Goal: Task Accomplishment & Management: Use online tool/utility

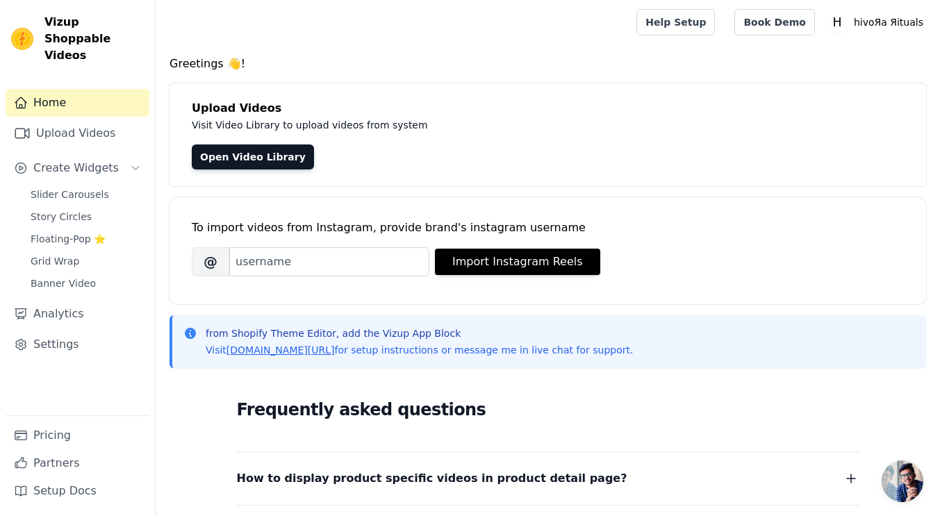
click at [230, 115] on h4 "Upload Videos" at bounding box center [548, 108] width 712 height 17
click at [256, 155] on link "Open Video Library" at bounding box center [253, 156] width 122 height 25
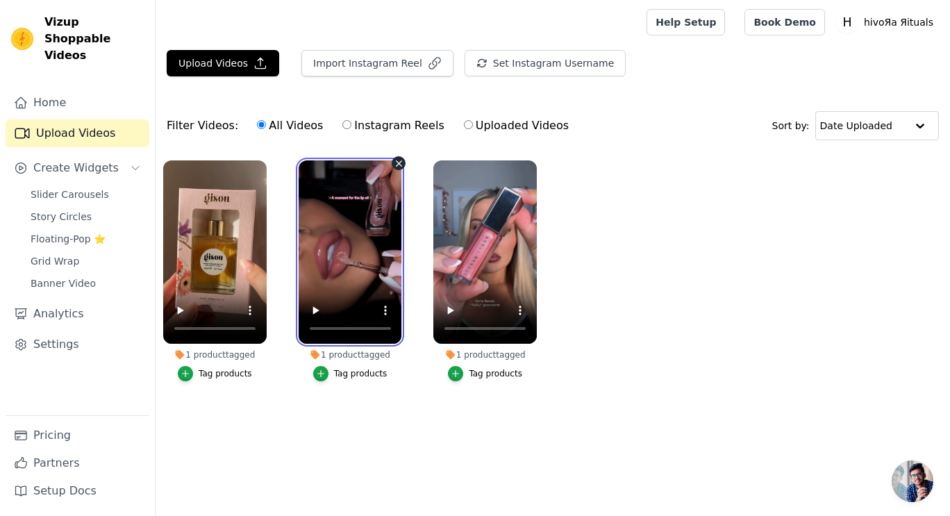
click at [365, 242] on video at bounding box center [350, 251] width 103 height 183
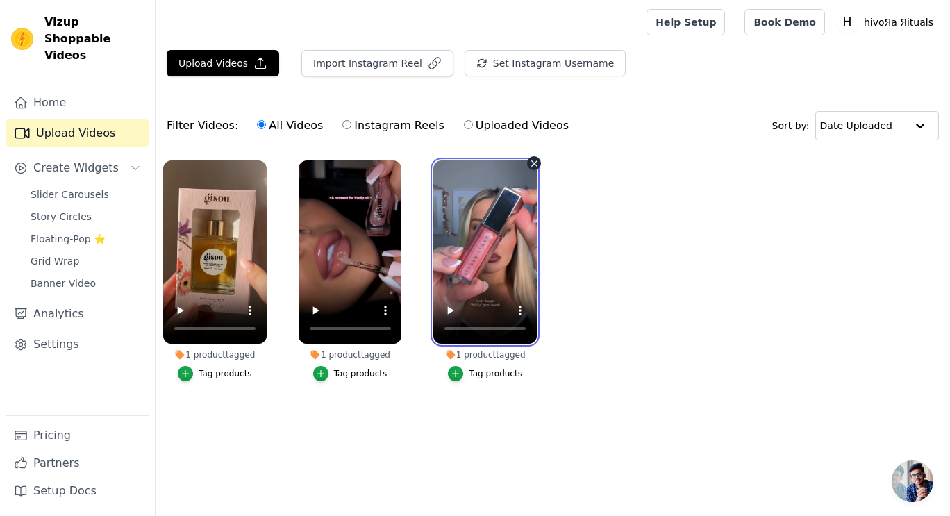
click at [494, 241] on video at bounding box center [484, 251] width 103 height 183
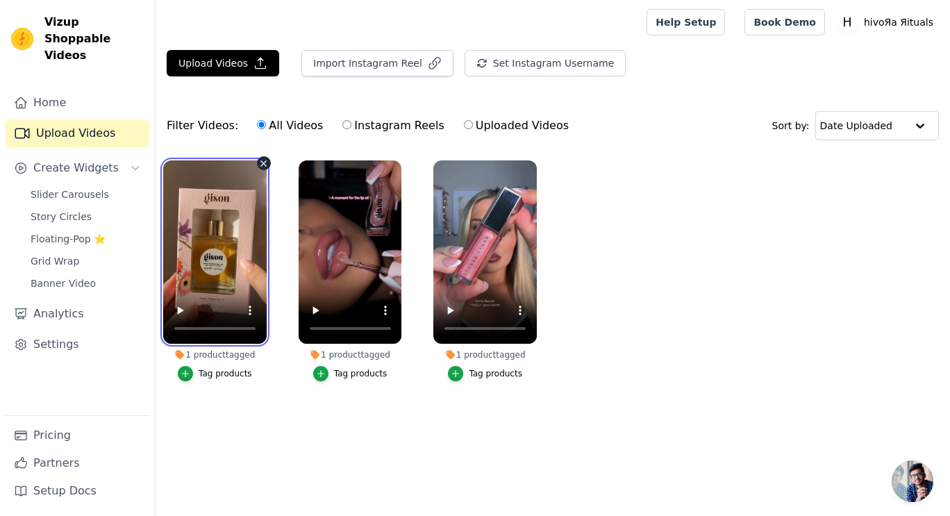
click at [227, 201] on video at bounding box center [214, 251] width 103 height 183
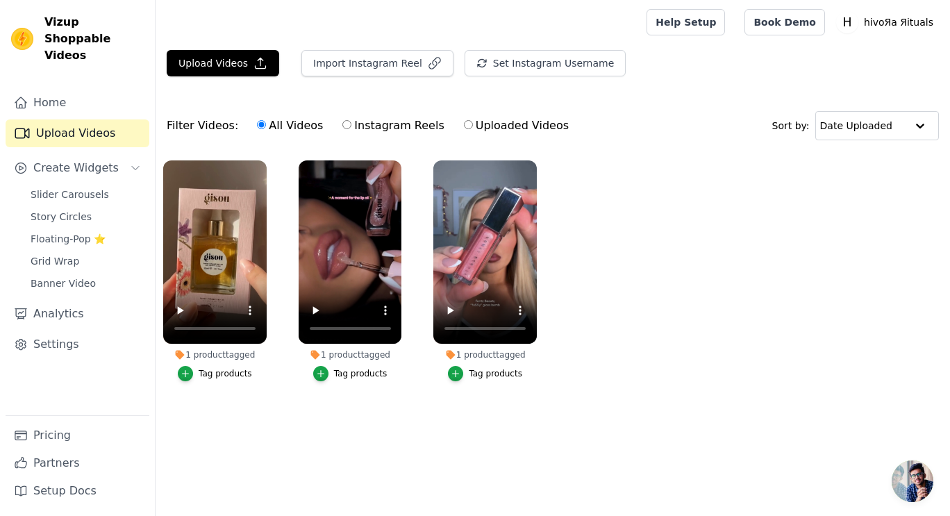
click at [93, 160] on span "Create Widgets" at bounding box center [75, 168] width 85 height 17
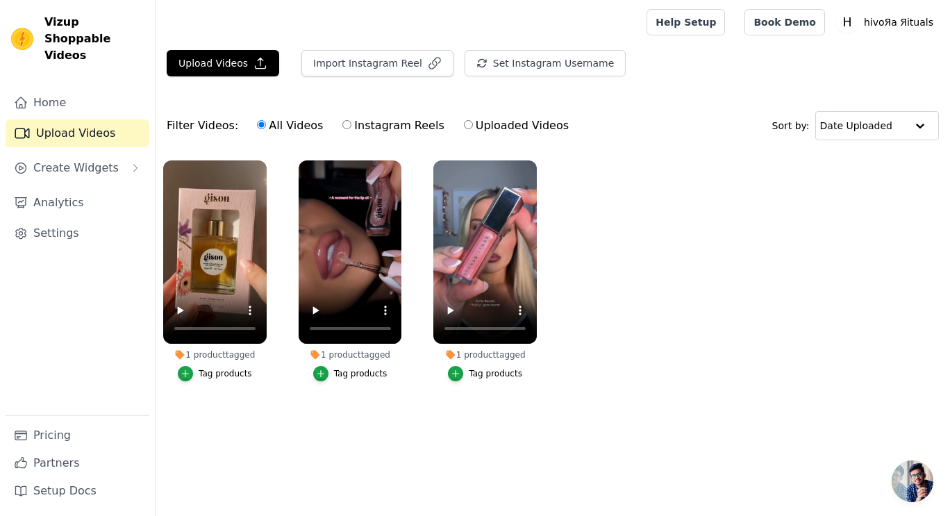
click at [93, 160] on span "Create Widgets" at bounding box center [75, 168] width 85 height 17
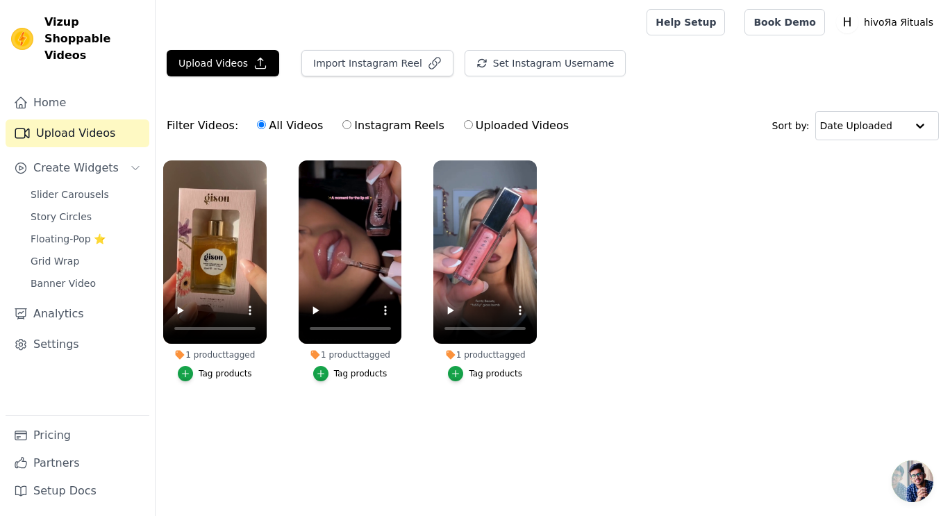
click at [88, 188] on span "Slider Carousels" at bounding box center [70, 195] width 78 height 14
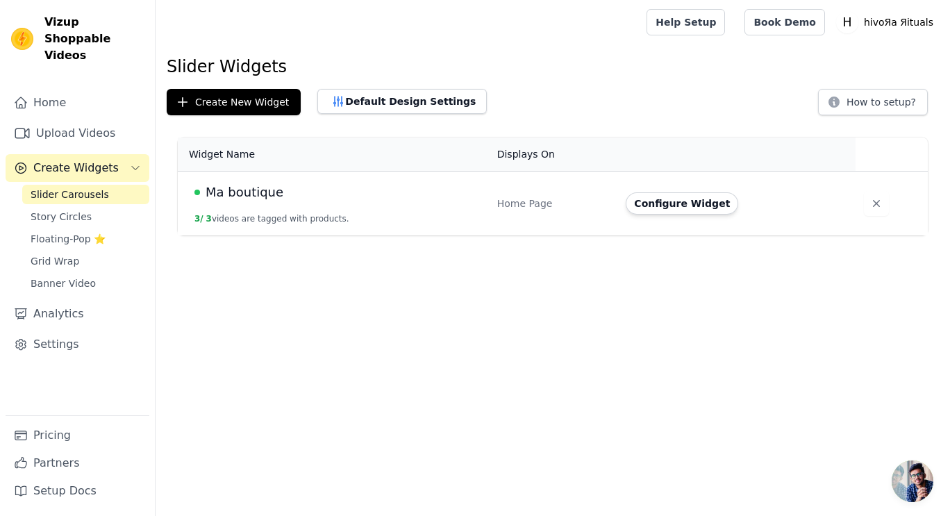
click at [95, 207] on link "Story Circles" at bounding box center [85, 216] width 127 height 19
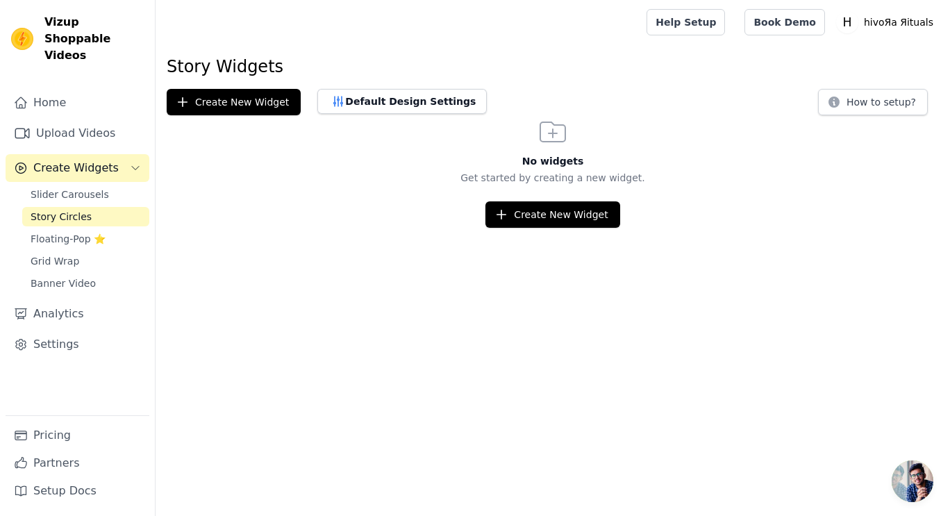
click at [90, 188] on span "Slider Carousels" at bounding box center [70, 195] width 78 height 14
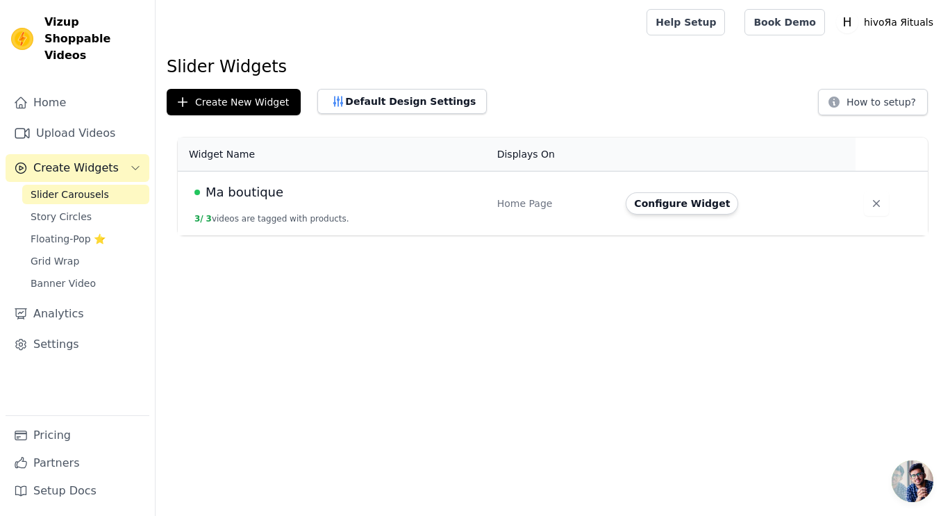
click at [661, 208] on button "Configure Widget" at bounding box center [682, 203] width 113 height 22
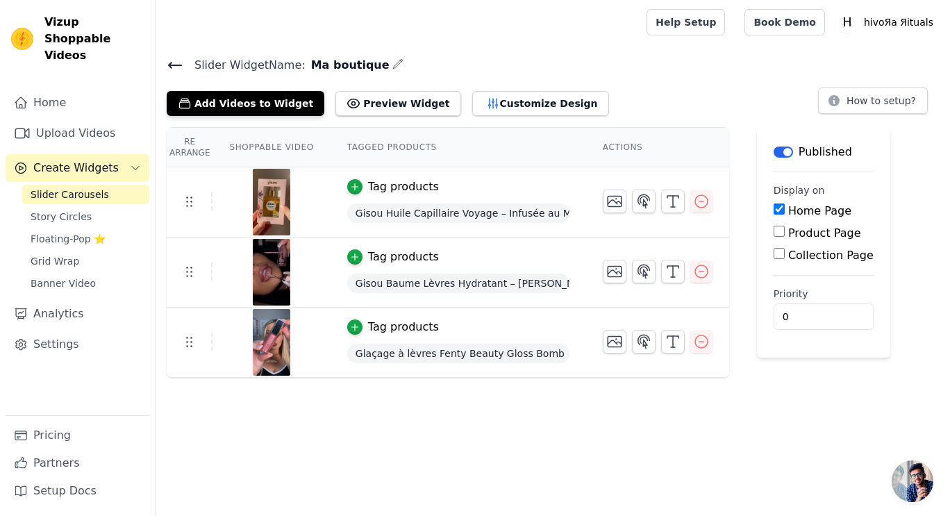
click at [779, 156] on button "Label" at bounding box center [783, 152] width 19 height 11
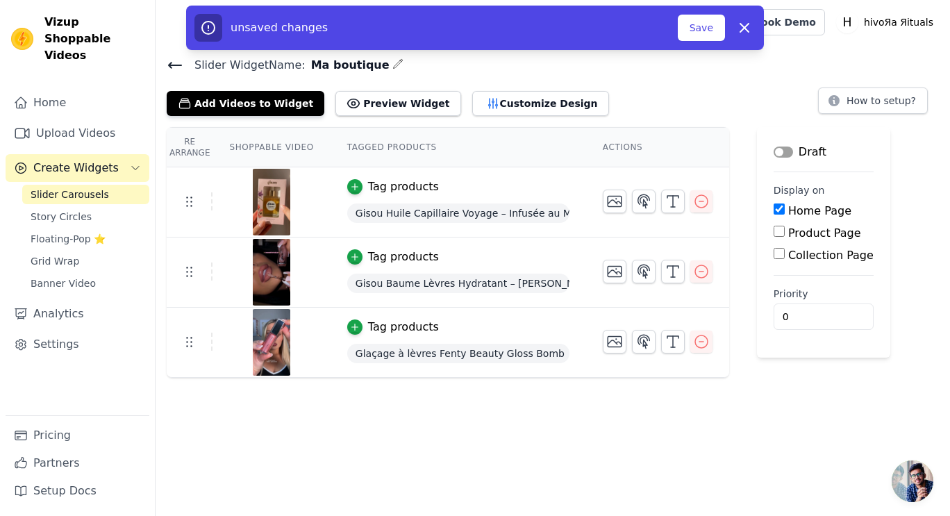
click at [779, 156] on button "Label" at bounding box center [783, 152] width 19 height 11
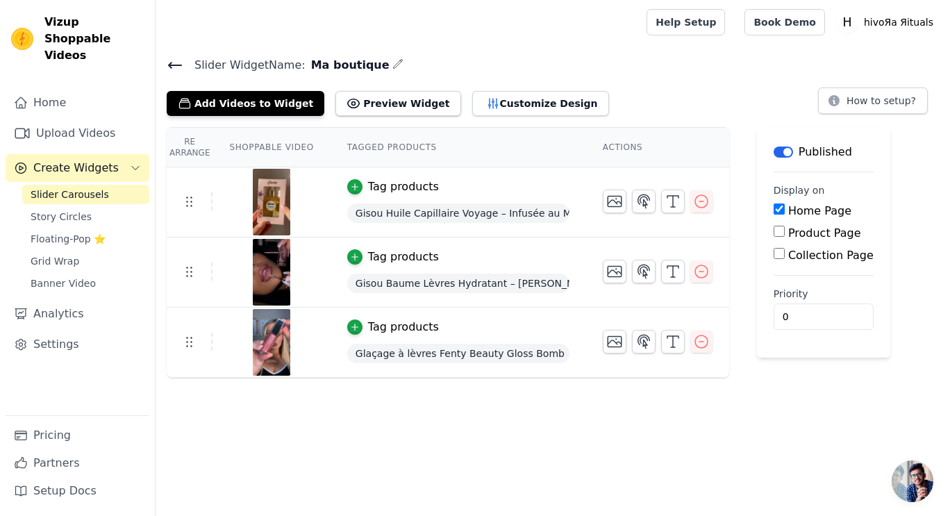
click at [394, 104] on button "Preview Widget" at bounding box center [397, 103] width 125 height 25
click at [272, 113] on button "Add Videos to Widget" at bounding box center [246, 103] width 158 height 25
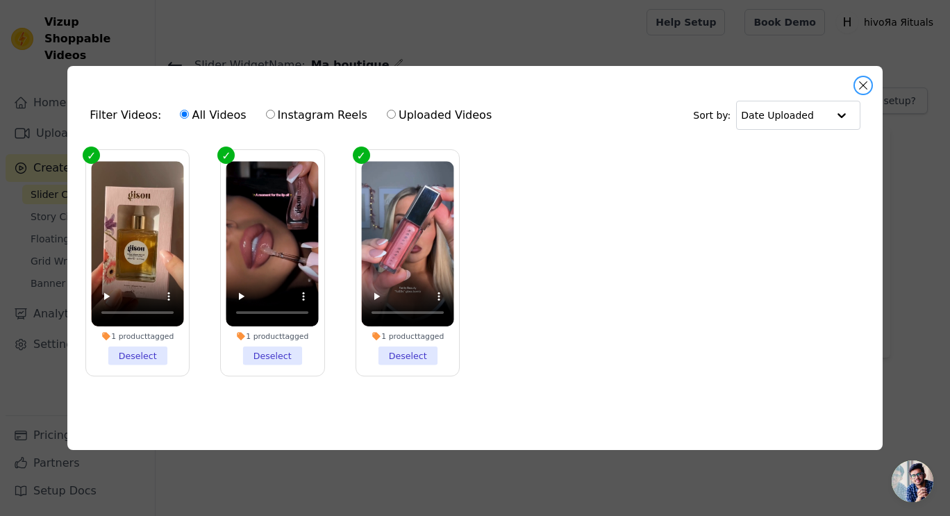
click at [862, 79] on button "Close modal" at bounding box center [863, 85] width 17 height 17
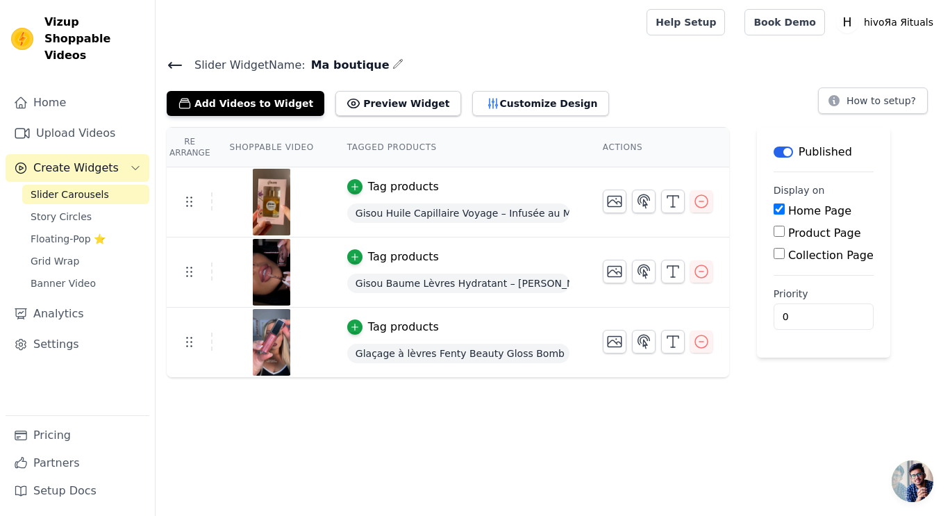
click at [274, 102] on button "Add Videos to Widget" at bounding box center [246, 103] width 158 height 25
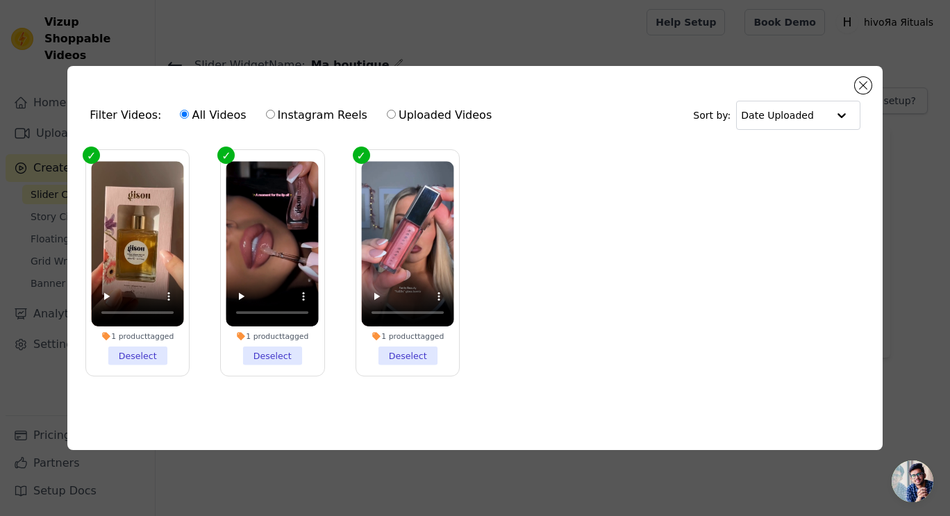
click at [783, 113] on input "text" at bounding box center [784, 115] width 86 height 28
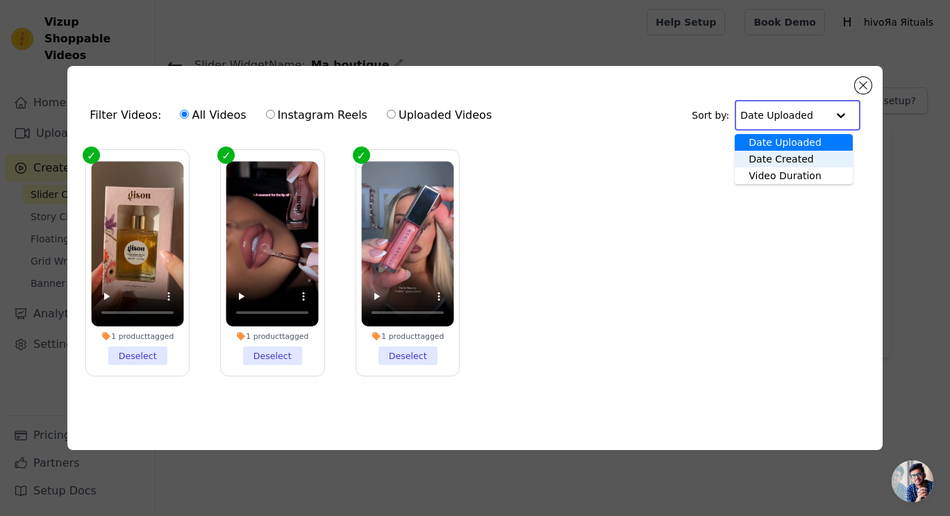
click at [790, 153] on div "Date Created" at bounding box center [793, 159] width 117 height 17
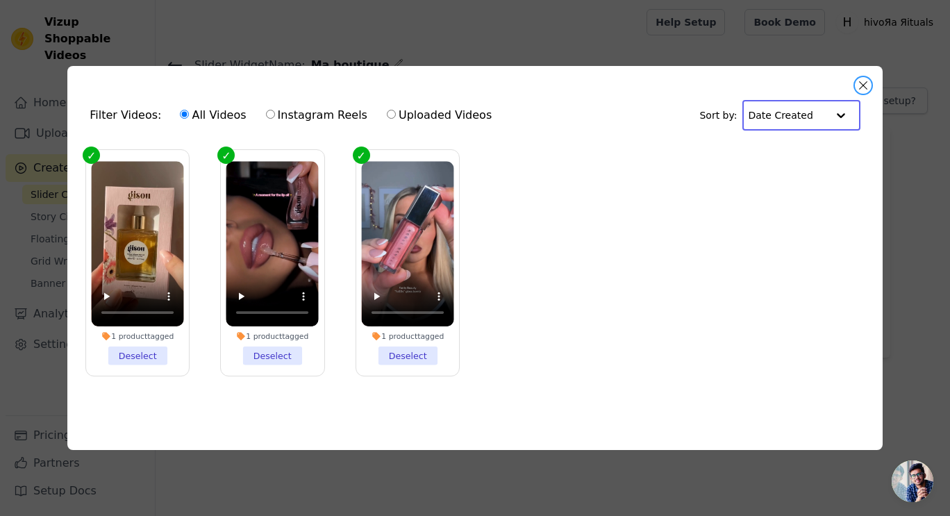
click at [863, 77] on button "Close modal" at bounding box center [863, 85] width 17 height 17
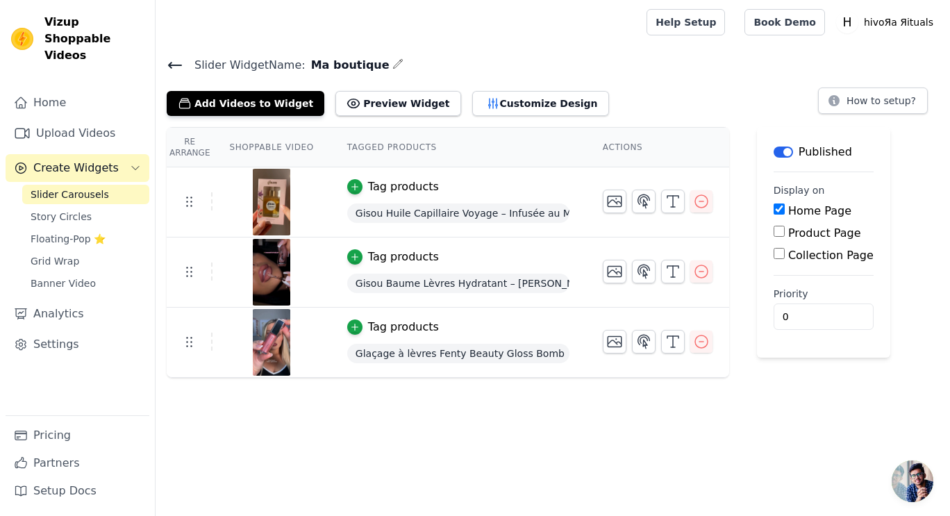
click at [263, 378] on html "Vizup Shoppable Videos Home Upload Videos Create Widgets Slider Carousels Story…" at bounding box center [475, 189] width 950 height 378
click at [264, 115] on div "Slider Widget Name: Ma boutique Add Videos to Widget Preview Widget Customize D…" at bounding box center [553, 217] width 795 height 322
click at [272, 97] on button "Add Videos to Widget" at bounding box center [246, 103] width 158 height 25
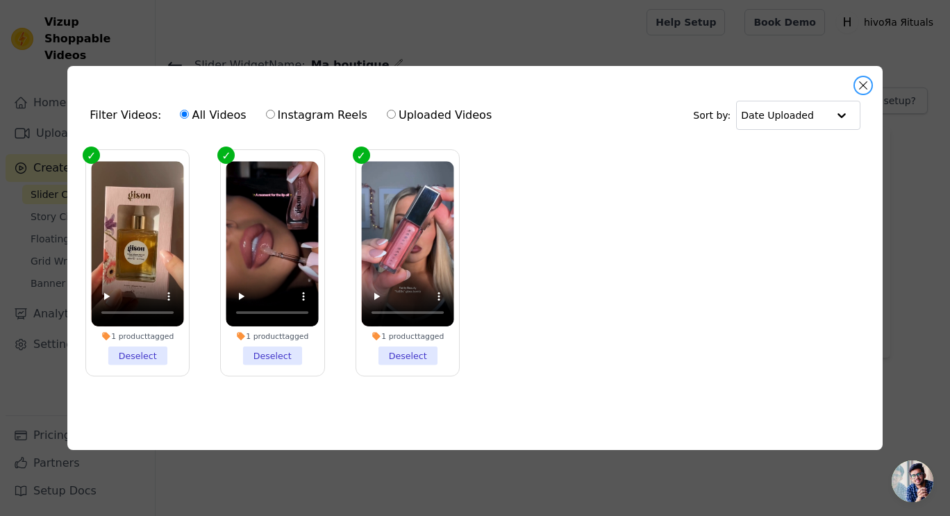
click at [861, 77] on button "Close modal" at bounding box center [863, 85] width 17 height 17
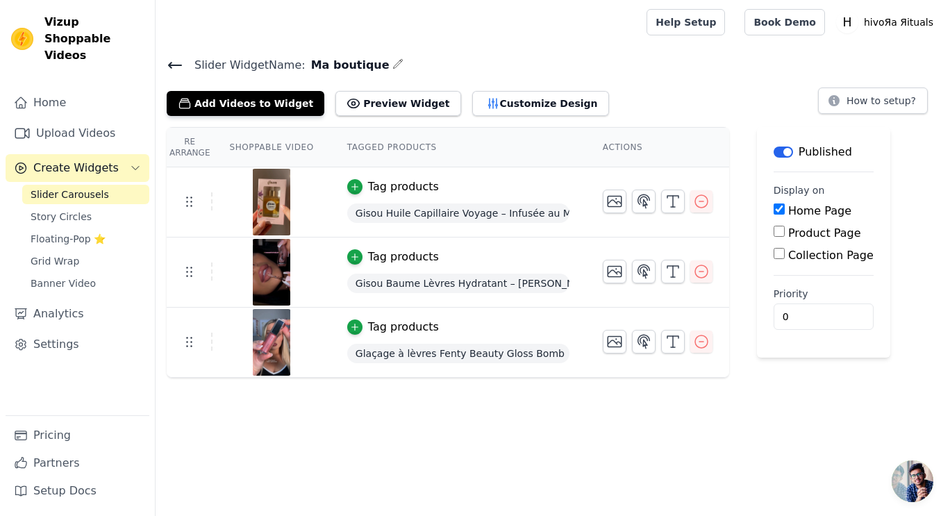
click at [74, 207] on link "Story Circles" at bounding box center [85, 216] width 127 height 19
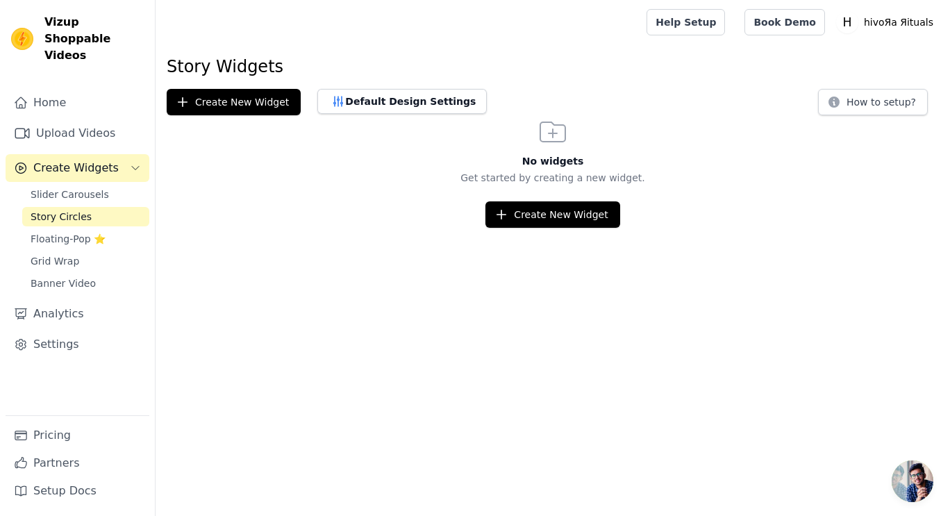
click at [72, 254] on span "Grid Wrap" at bounding box center [55, 261] width 49 height 14
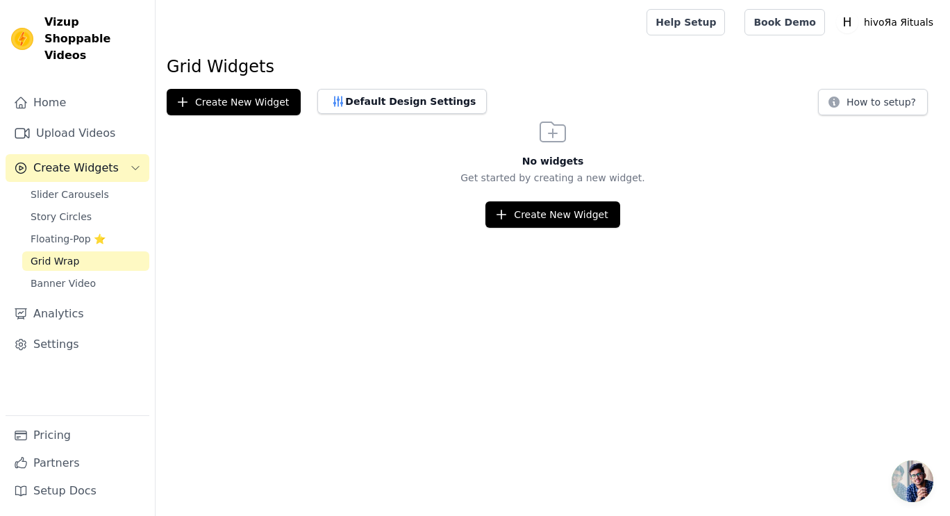
click at [85, 274] on link "Banner Video" at bounding box center [85, 283] width 127 height 19
click at [87, 251] on link "Grid Wrap" at bounding box center [85, 260] width 127 height 19
click at [522, 215] on button "Create New Widget" at bounding box center [552, 214] width 134 height 26
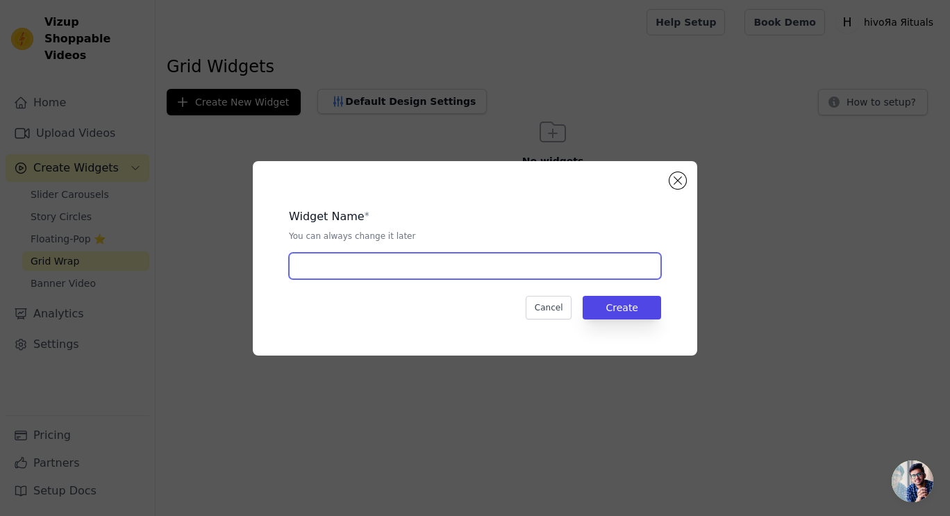
click at [467, 269] on input "text" at bounding box center [475, 266] width 372 height 26
type input "gisou"
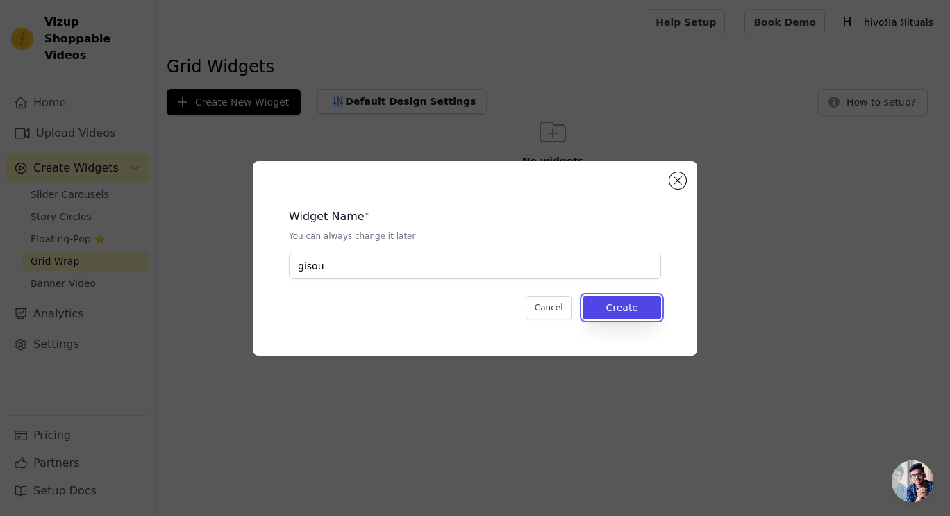
click at [629, 309] on button "Create" at bounding box center [622, 308] width 78 height 24
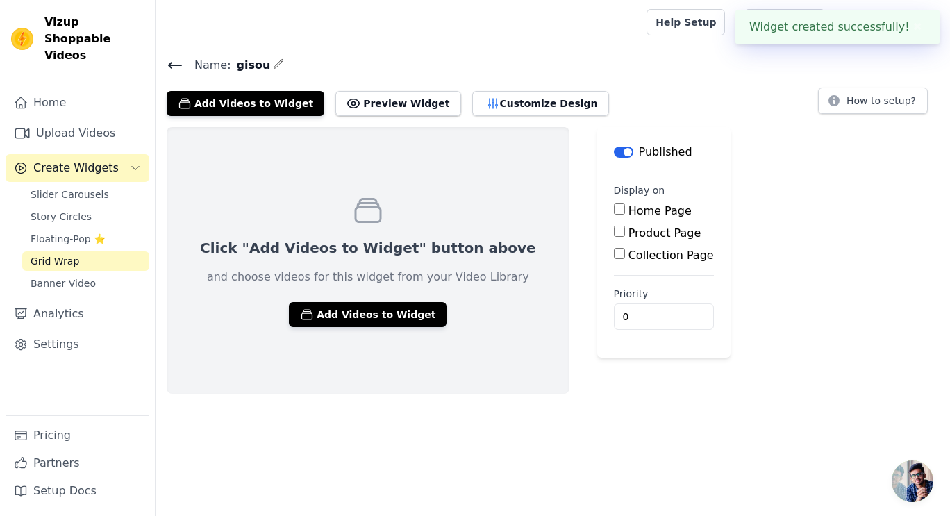
click at [360, 310] on button "Add Videos to Widget" at bounding box center [368, 314] width 158 height 25
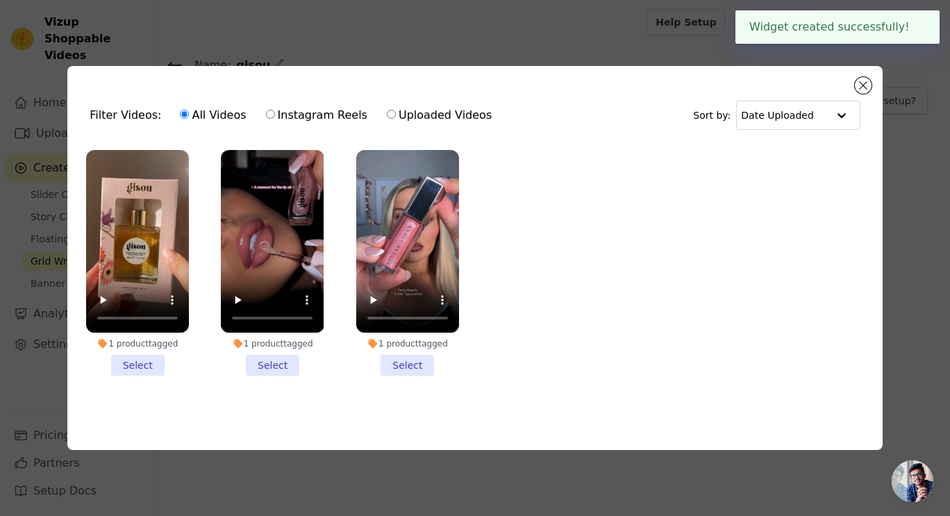
click at [142, 364] on li "1 product tagged Select" at bounding box center [137, 263] width 103 height 226
click at [0, 0] on input "1 product tagged Select" at bounding box center [0, 0] width 0 height 0
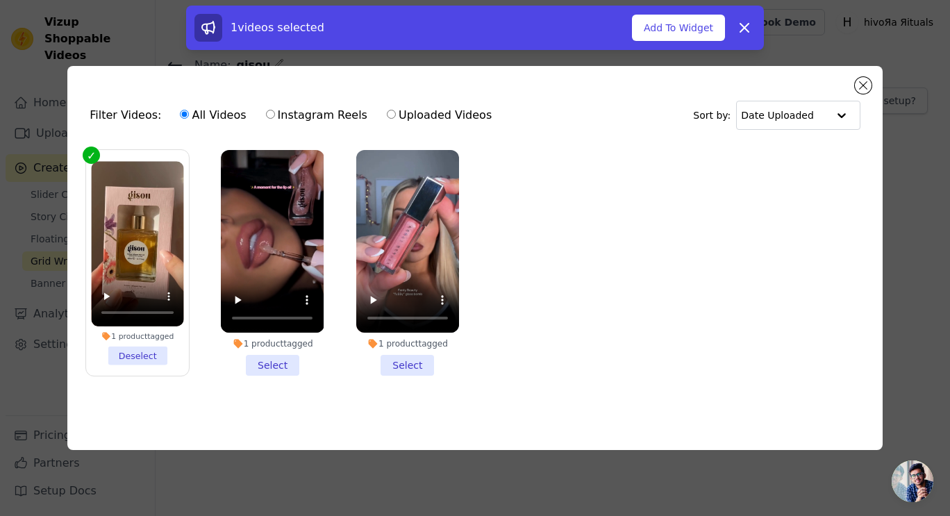
click at [267, 365] on li "1 product tagged Select" at bounding box center [272, 263] width 103 height 226
click at [0, 0] on input "1 product tagged Select" at bounding box center [0, 0] width 0 height 0
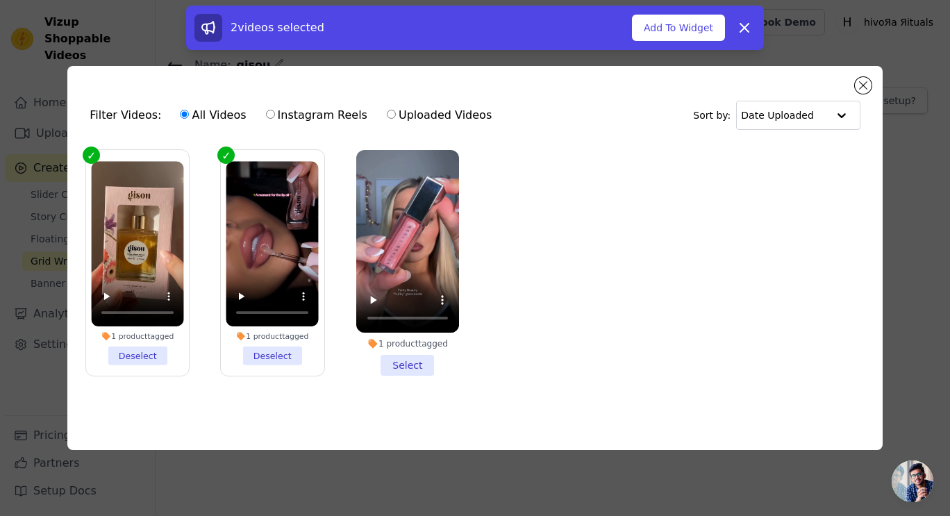
click at [409, 362] on li "1 product tagged Select" at bounding box center [407, 263] width 103 height 226
click at [0, 0] on input "1 product tagged Select" at bounding box center [0, 0] width 0 height 0
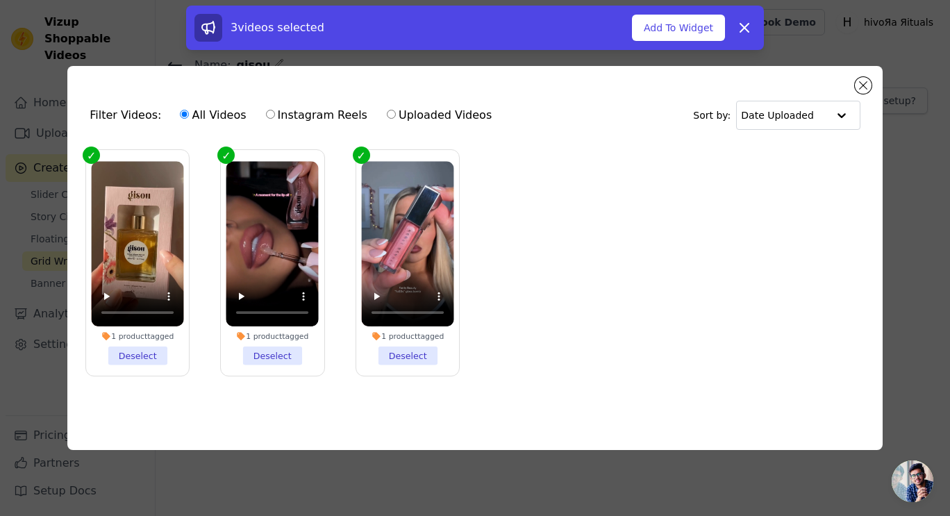
click at [667, 20] on button "Add To Widget" at bounding box center [678, 28] width 93 height 26
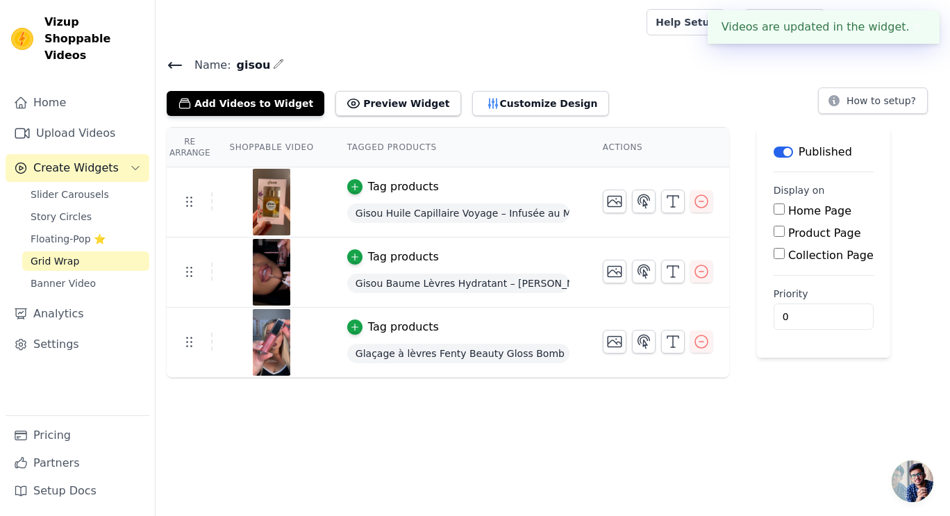
click at [774, 216] on div "Home Page" at bounding box center [824, 211] width 100 height 17
click at [774, 208] on input "Home Page" at bounding box center [779, 208] width 11 height 11
checkbox input "true"
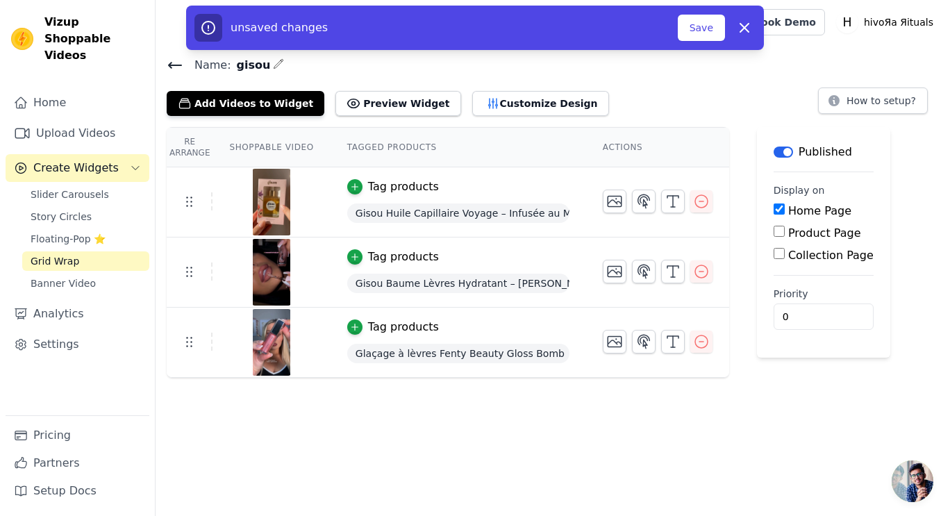
click at [701, 35] on button "Save" at bounding box center [701, 28] width 47 height 26
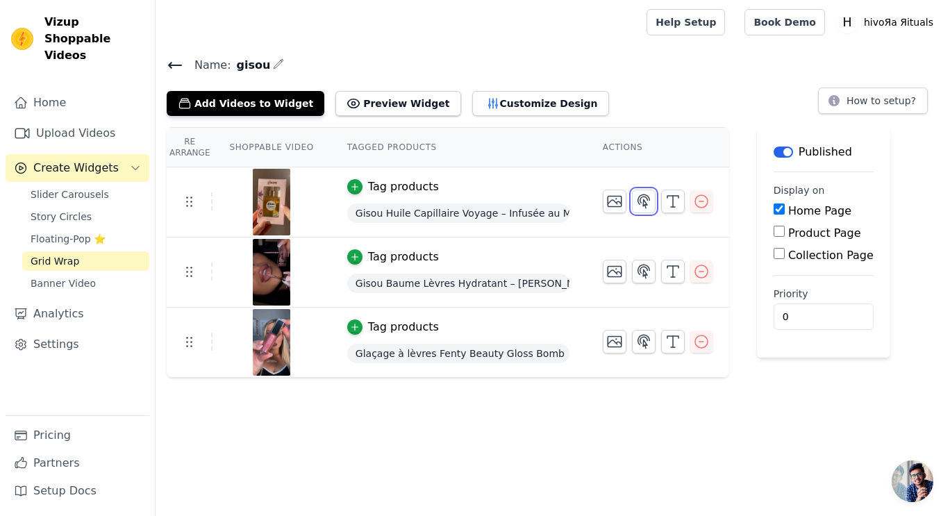
click at [638, 203] on icon "button" at bounding box center [644, 200] width 12 height 13
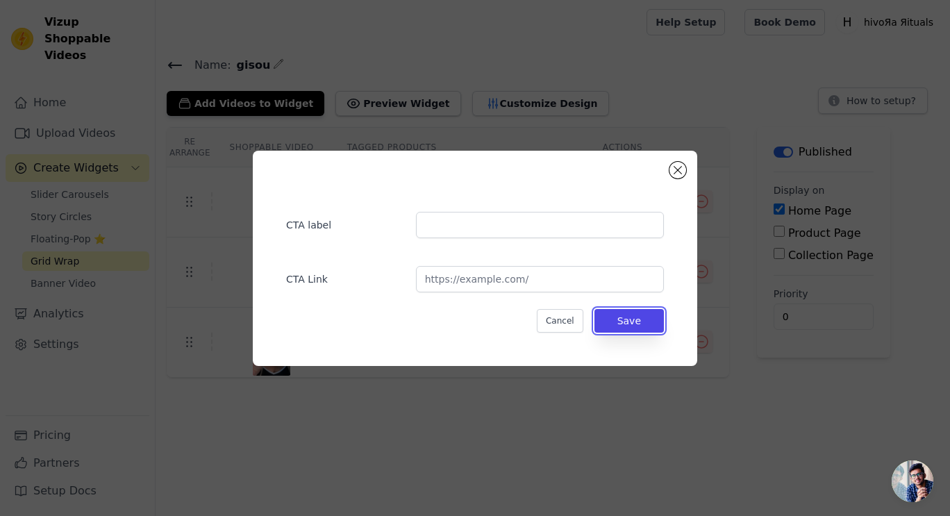
click at [638, 324] on button "Save" at bounding box center [629, 321] width 69 height 24
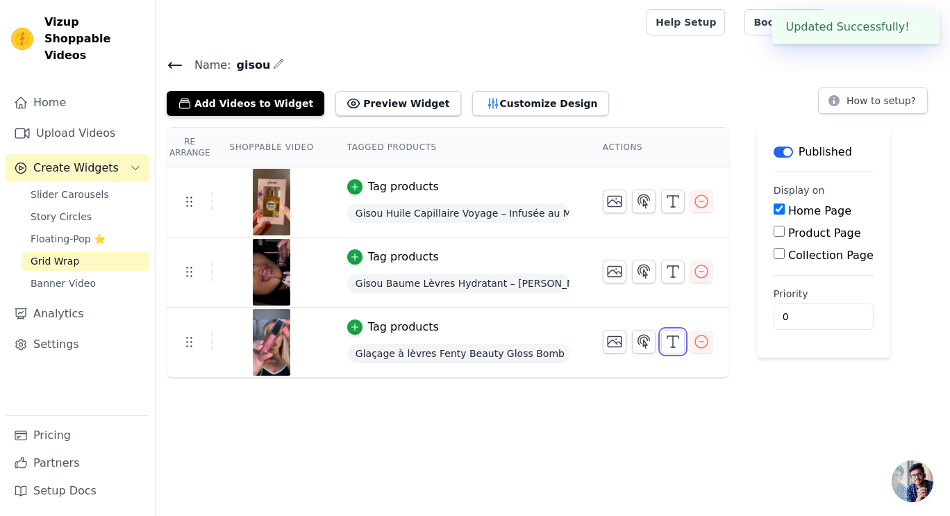
click at [665, 344] on icon "button" at bounding box center [673, 341] width 17 height 17
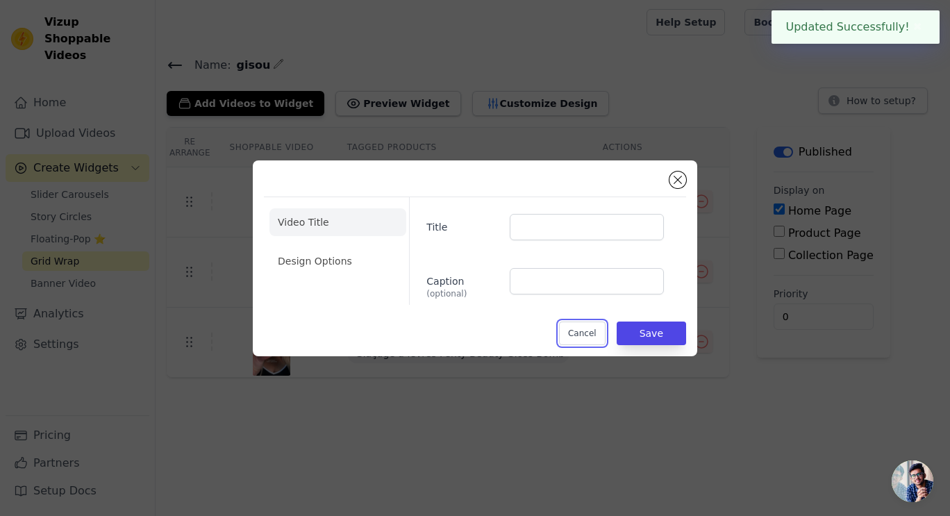
click at [595, 329] on button "Cancel" at bounding box center [582, 334] width 47 height 24
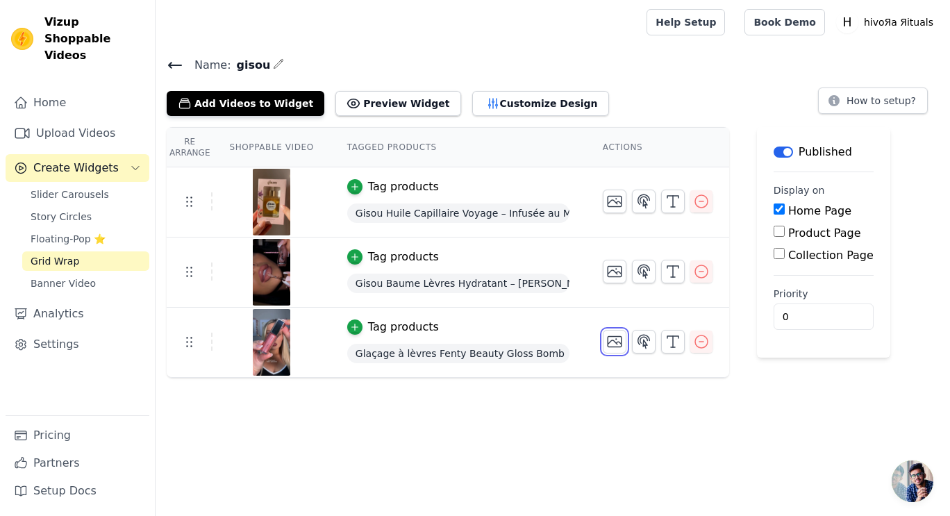
click at [606, 335] on icon "button" at bounding box center [614, 341] width 17 height 17
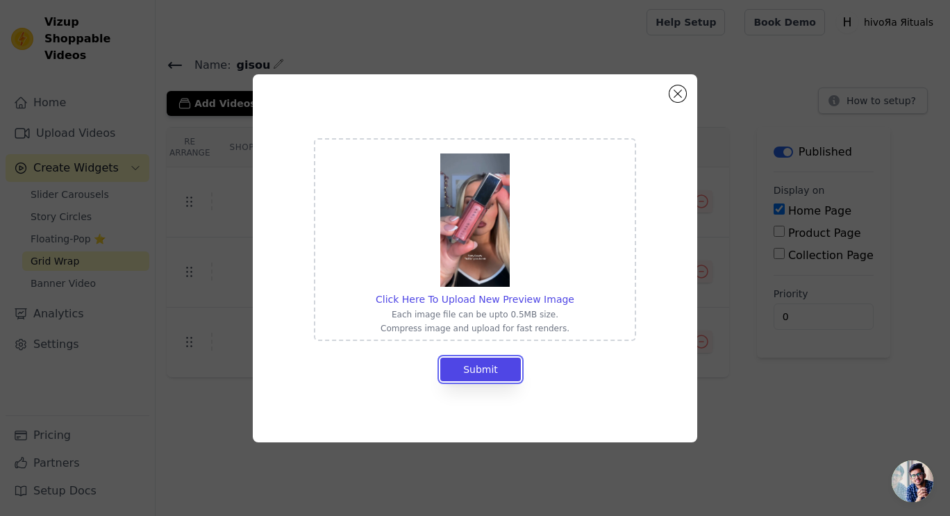
click at [488, 368] on button "Submit" at bounding box center [480, 370] width 81 height 24
click at [510, 360] on button "Submit" at bounding box center [480, 370] width 81 height 24
click at [499, 356] on form "Click Here To Upload New Preview Image Each image file can be upto 0.5MB size. …" at bounding box center [475, 259] width 322 height 243
click at [494, 372] on button "Submit" at bounding box center [480, 370] width 81 height 24
click at [679, 88] on button "Close modal" at bounding box center [678, 93] width 17 height 17
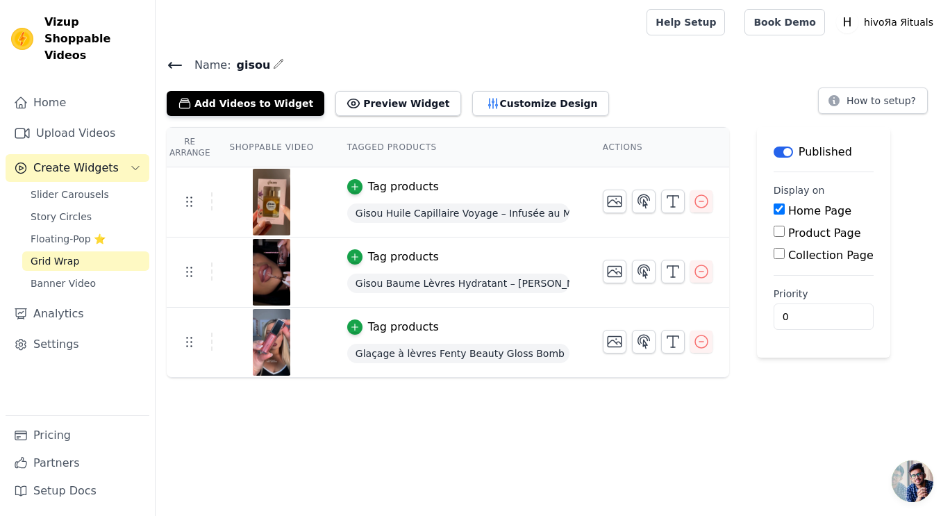
click at [803, 31] on link "Book Demo" at bounding box center [785, 22] width 80 height 26
click at [867, 99] on button "How to setup?" at bounding box center [873, 101] width 110 height 26
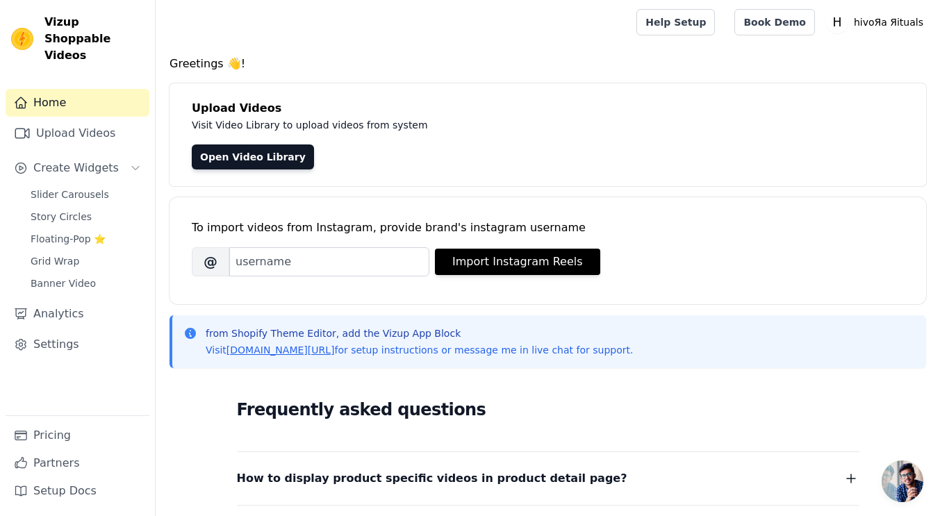
click at [85, 188] on span "Slider Carousels" at bounding box center [70, 195] width 78 height 14
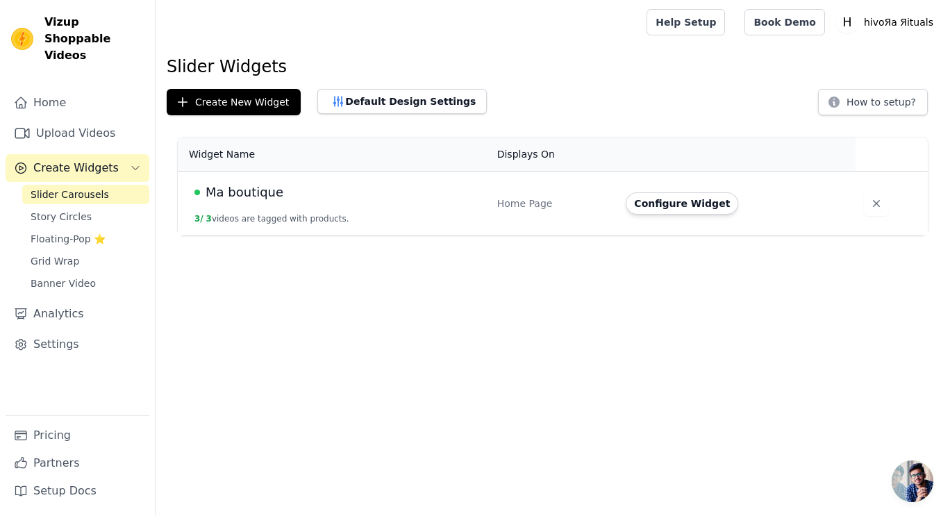
click at [656, 204] on button "Configure Widget" at bounding box center [682, 203] width 113 height 22
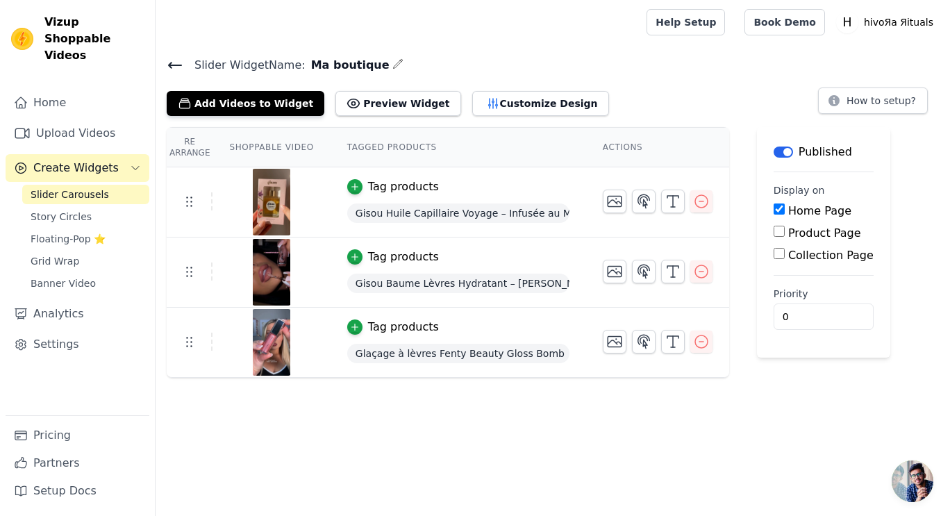
click at [271, 106] on button "Add Videos to Widget" at bounding box center [246, 103] width 158 height 25
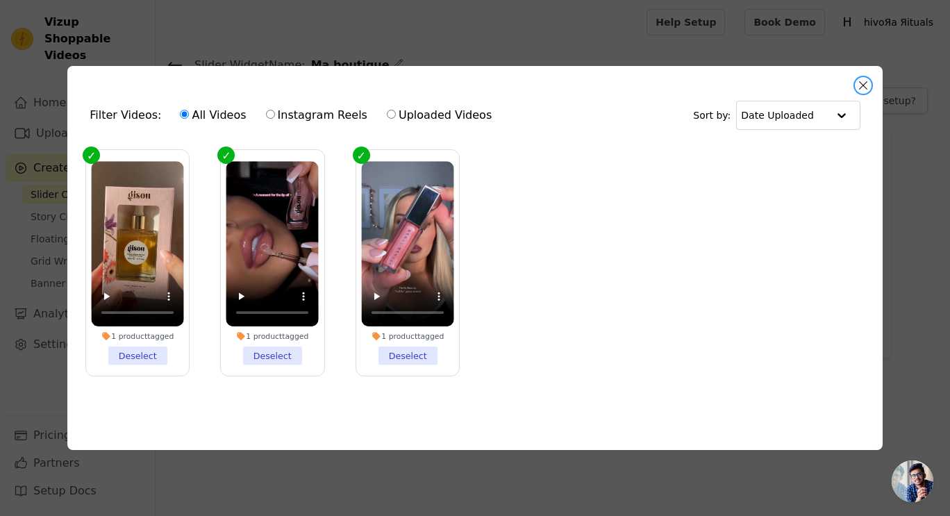
click at [867, 78] on button "Close modal" at bounding box center [863, 85] width 17 height 17
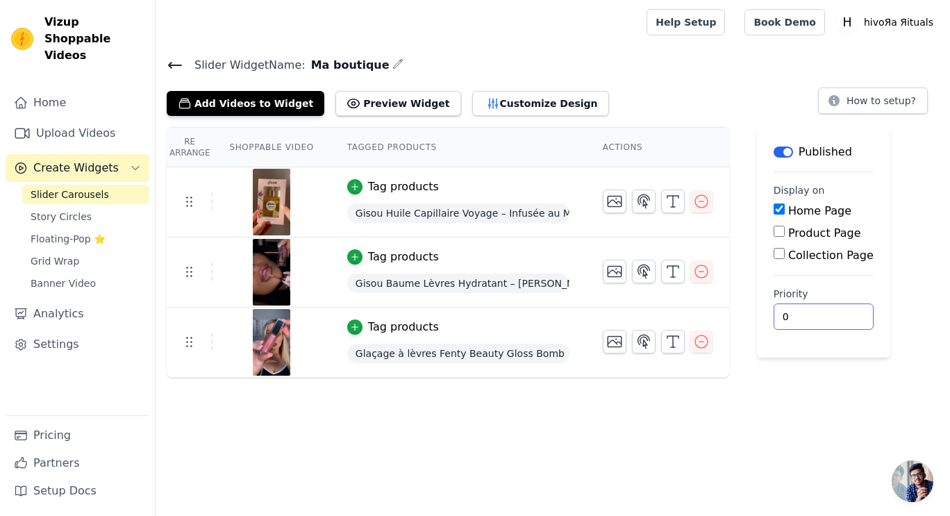
click at [795, 319] on input "0" at bounding box center [824, 317] width 100 height 26
